Goal: Task Accomplishment & Management: Use online tool/utility

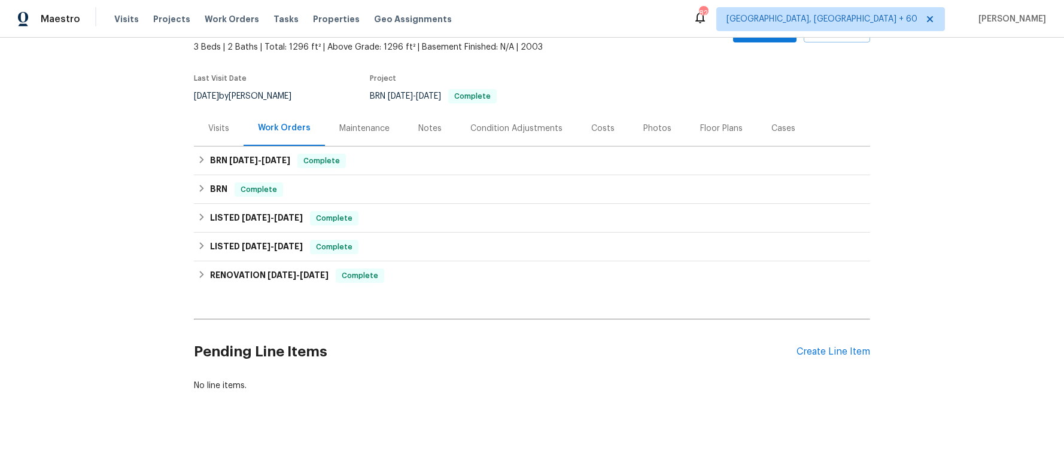
scroll to position [80, 0]
click at [197, 156] on icon at bounding box center [201, 160] width 8 height 8
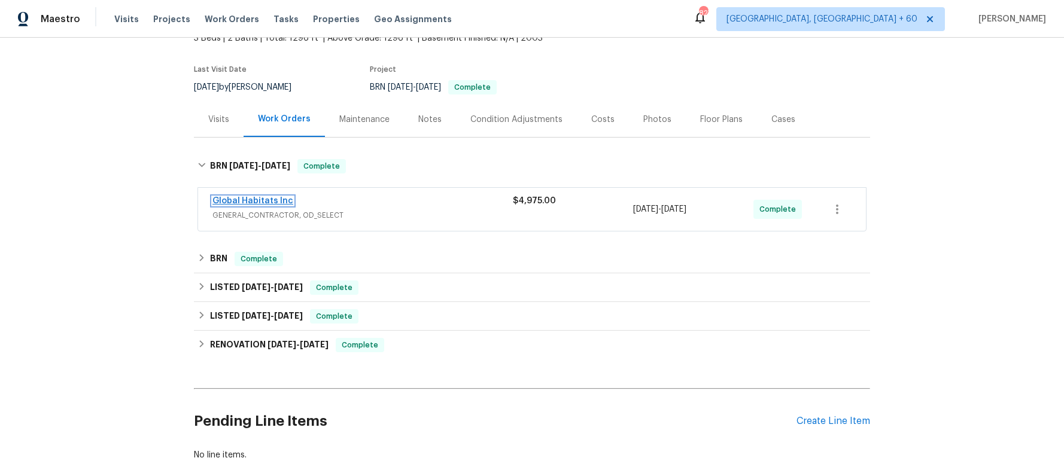
click at [220, 200] on link "Global Habitats Inc" at bounding box center [252, 201] width 81 height 8
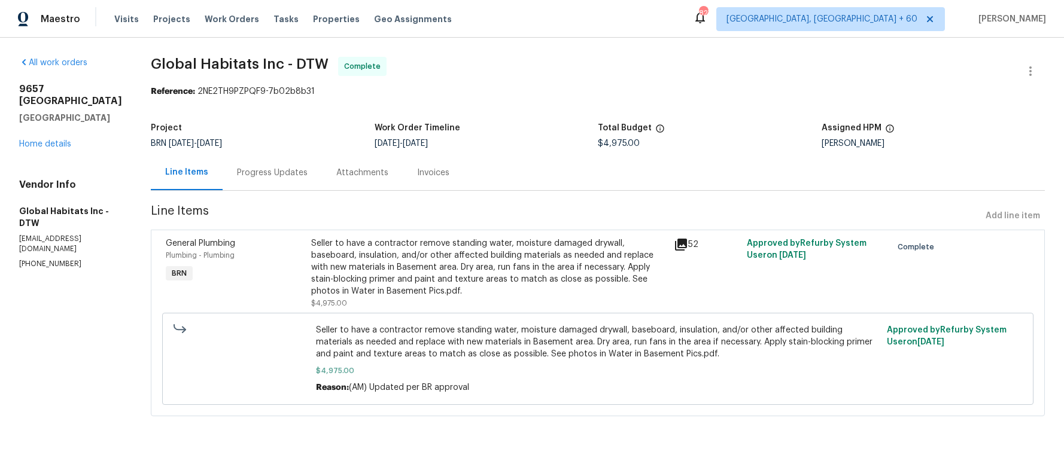
click at [286, 171] on div "Progress Updates" at bounding box center [272, 173] width 71 height 12
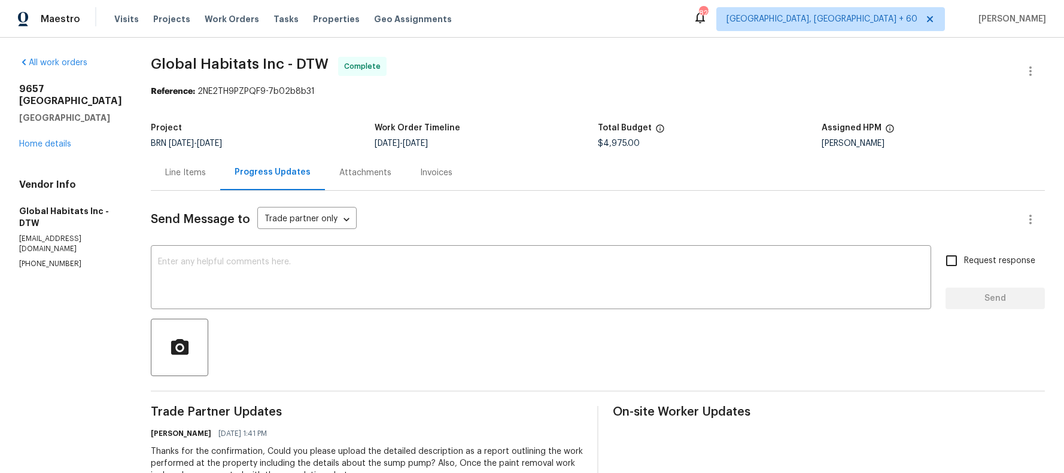
click at [340, 176] on div "Attachments" at bounding box center [365, 173] width 52 height 12
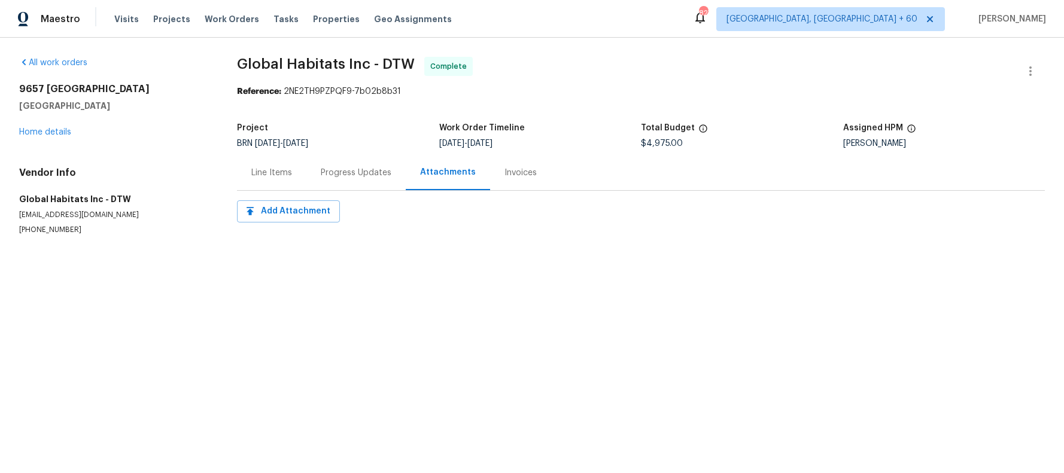
click at [510, 177] on div "Invoices" at bounding box center [520, 173] width 32 height 12
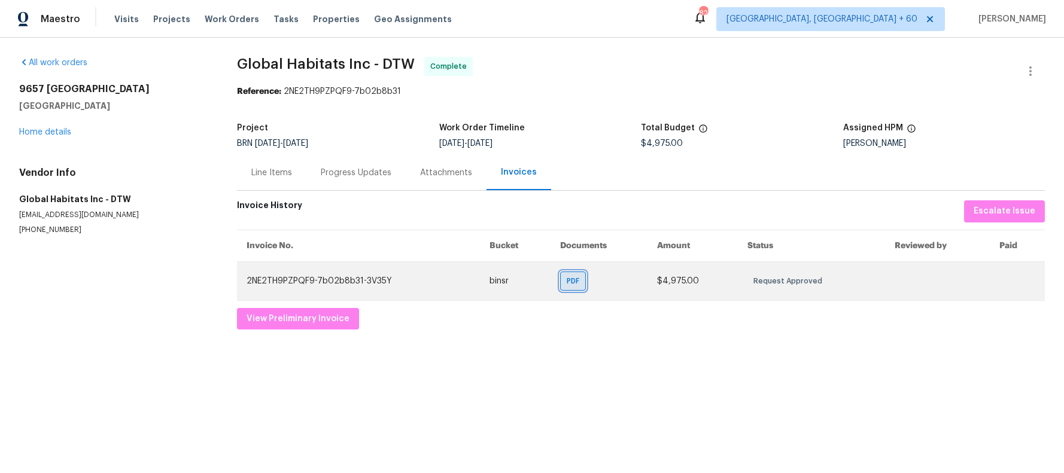
click at [577, 281] on span "PDF" at bounding box center [575, 281] width 17 height 12
